Goal: Check status: Check status

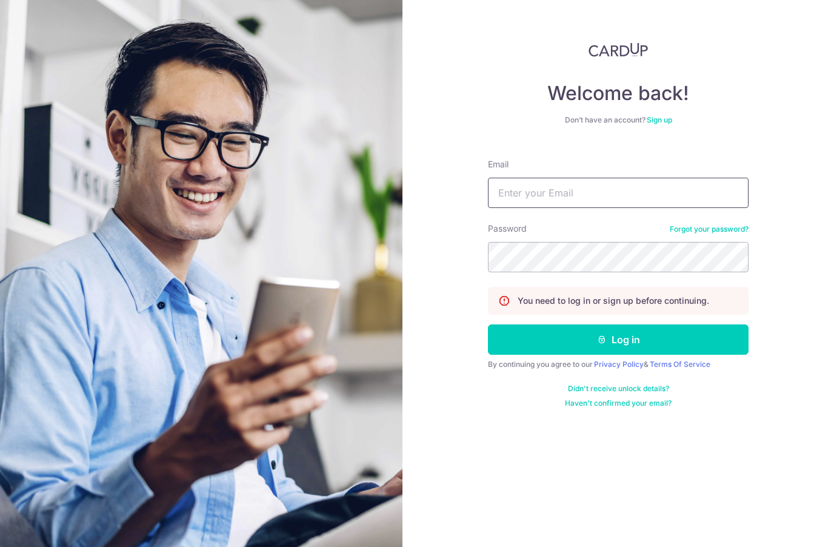
type input "[EMAIL_ADDRESS][DOMAIN_NAME]"
click at [618, 339] on button "Log in" at bounding box center [618, 339] width 261 height 30
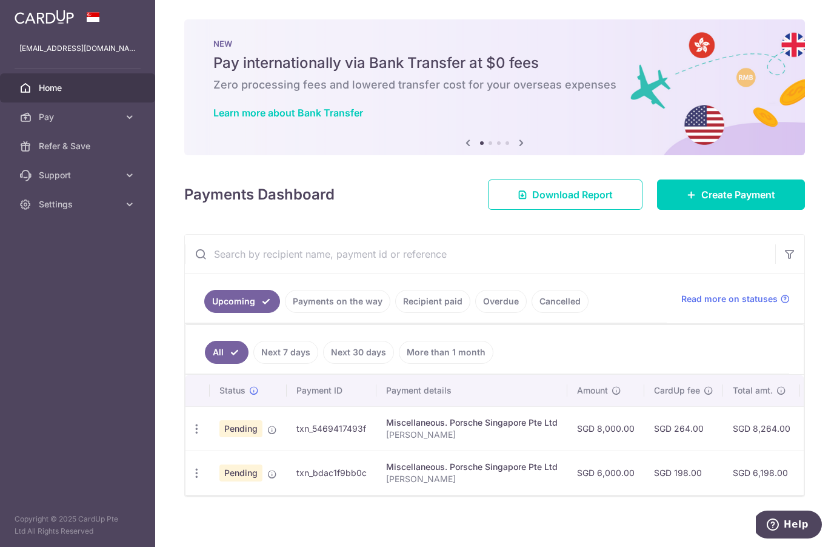
click at [509, 300] on link "Overdue" at bounding box center [501, 301] width 52 height 23
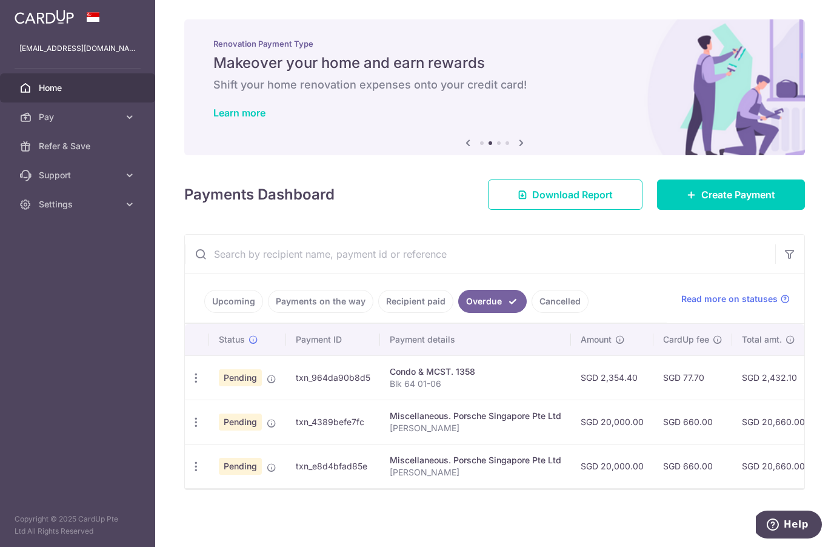
click at [247, 300] on link "Upcoming" at bounding box center [233, 301] width 59 height 23
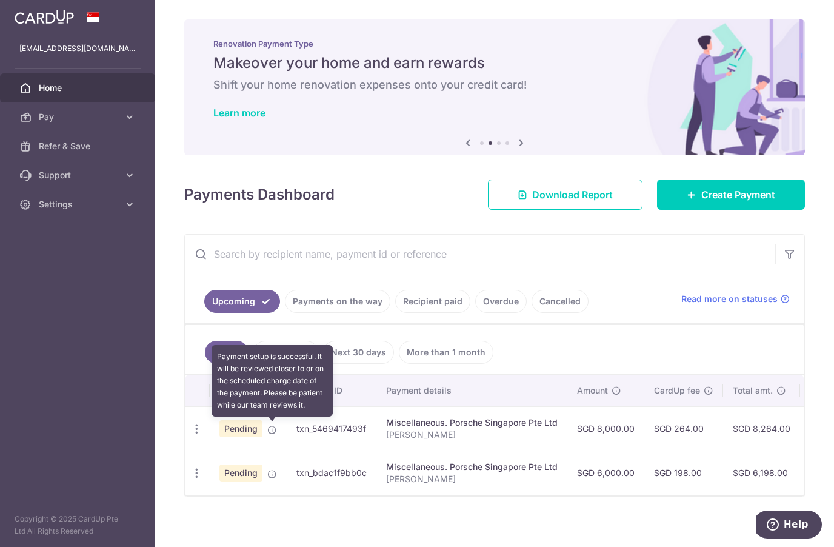
click at [272, 424] on span at bounding box center [272, 428] width 10 height 10
click at [272, 475] on icon at bounding box center [272, 474] width 10 height 10
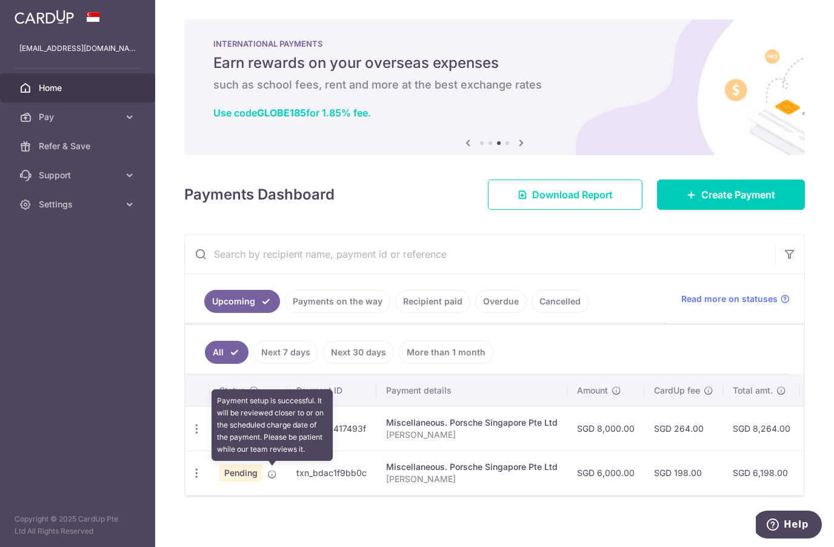
click at [521, 297] on link "Overdue" at bounding box center [501, 301] width 52 height 23
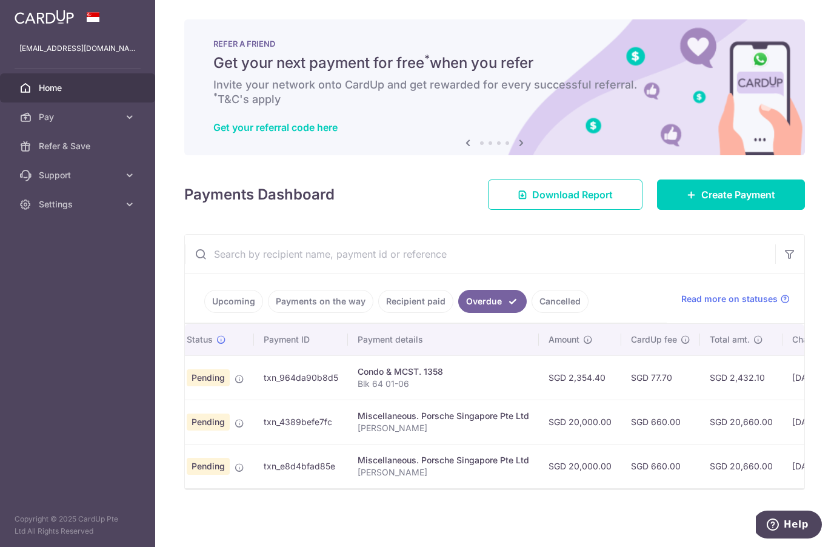
scroll to position [0, 31]
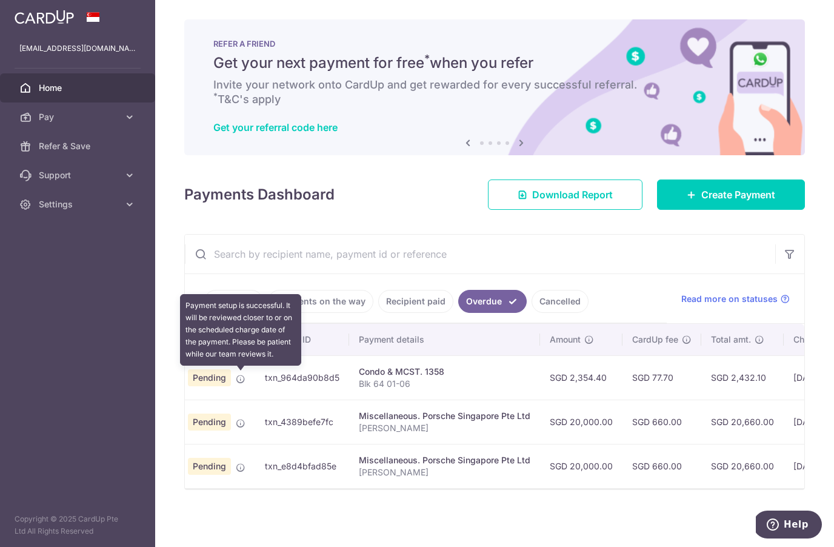
click at [242, 383] on icon at bounding box center [241, 379] width 10 height 10
click at [399, 379] on p "Blk 64 01-06" at bounding box center [445, 384] width 172 height 12
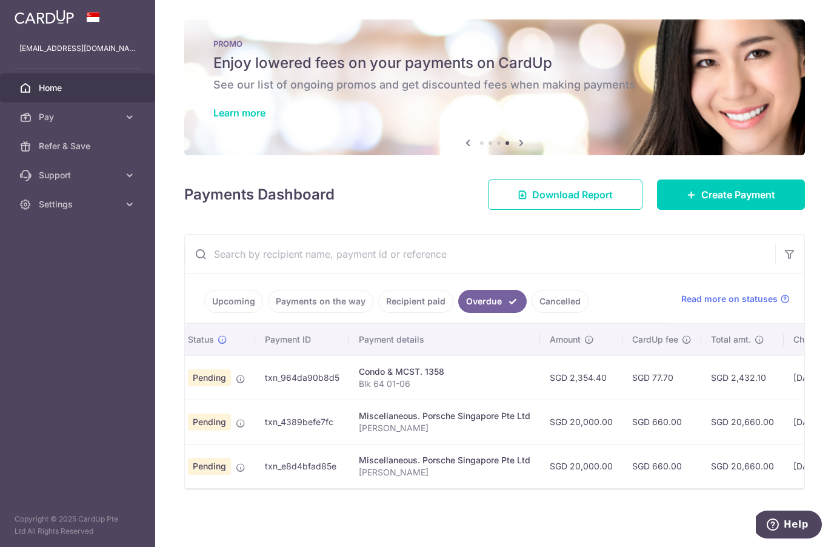
click at [244, 307] on link "Upcoming" at bounding box center [233, 301] width 59 height 23
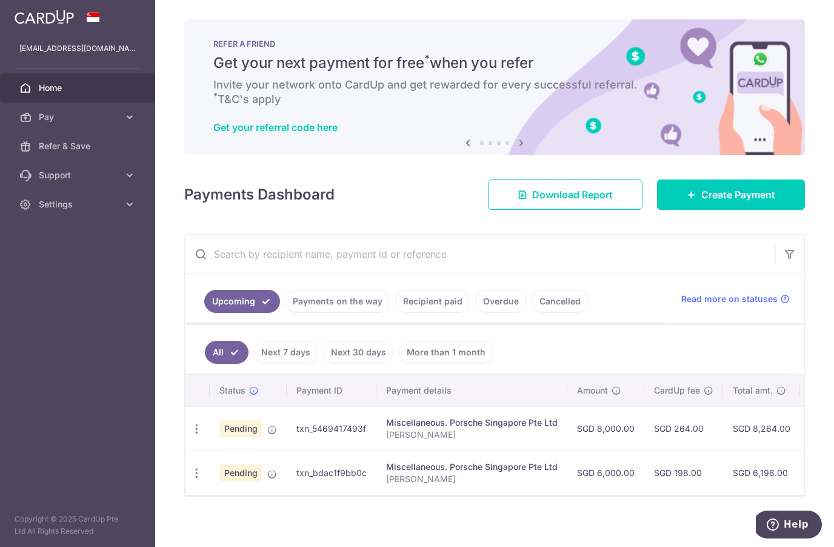
click at [496, 300] on link "Overdue" at bounding box center [501, 301] width 52 height 23
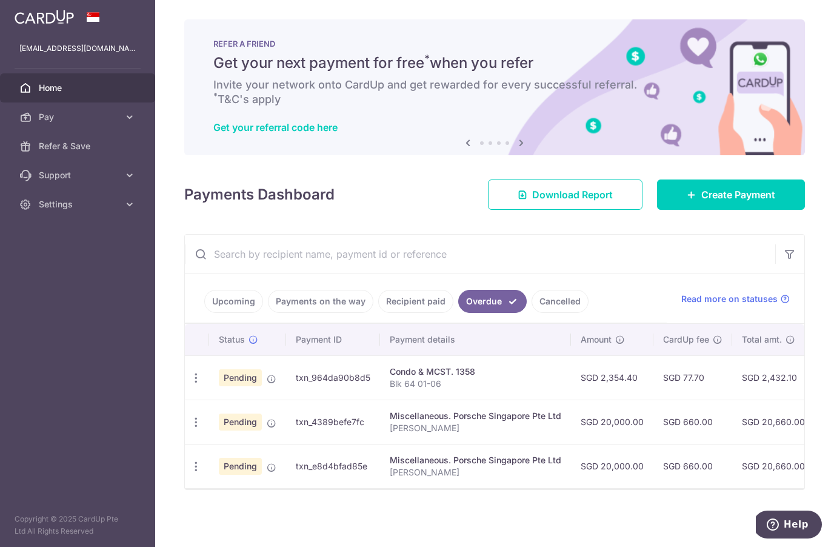
click at [237, 310] on link "Upcoming" at bounding box center [233, 301] width 59 height 23
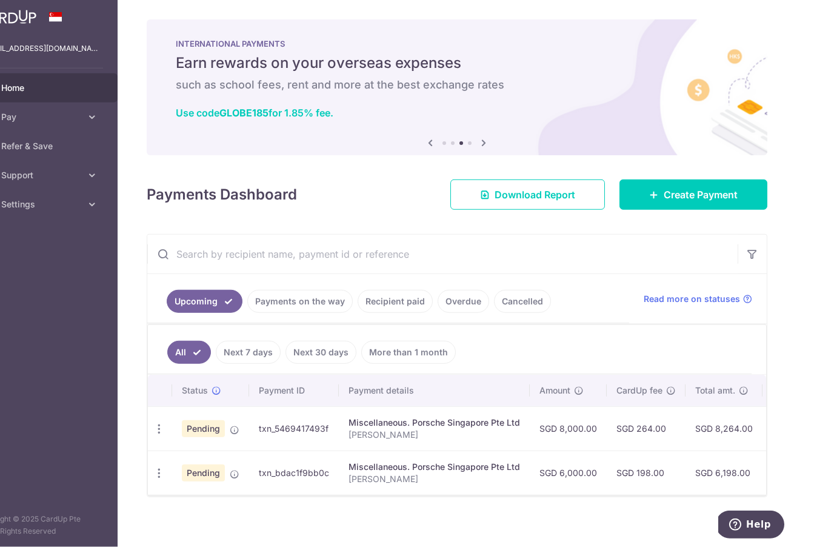
scroll to position [27, 0]
